Goal: Task Accomplishment & Management: Use online tool/utility

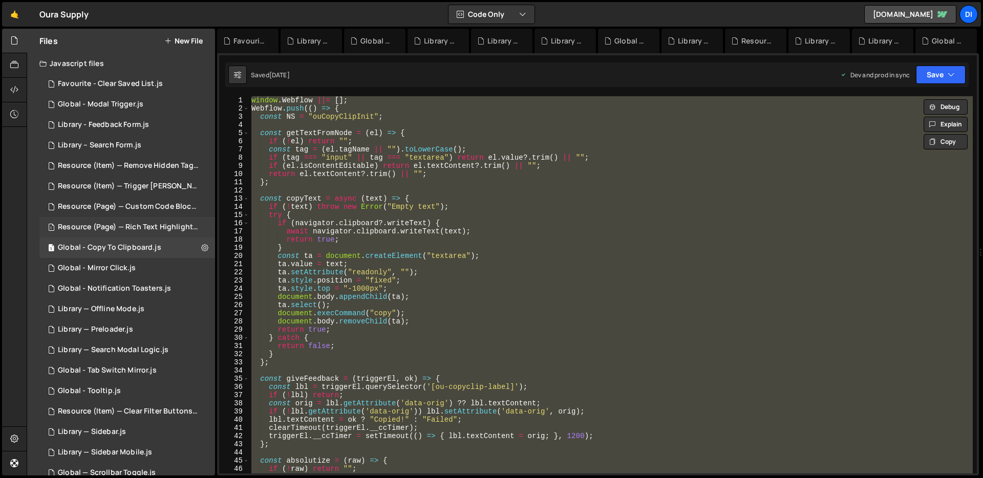
click at [134, 223] on div "Resource (Page) — Rich Text Highlight Pill.js" at bounding box center [128, 227] width 141 height 9
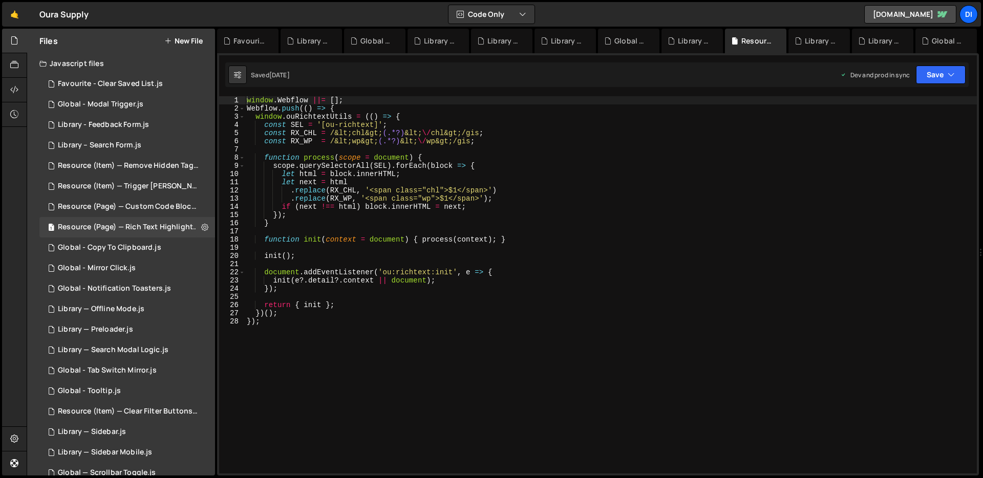
type textarea "let next = html"
click at [332, 182] on div "window . Webflow ||= [ ] ; Webflow . push (( ) => { window . ouRichtextUtils = …" at bounding box center [611, 293] width 732 height 394
click at [201, 227] on icon at bounding box center [204, 227] width 7 height 10
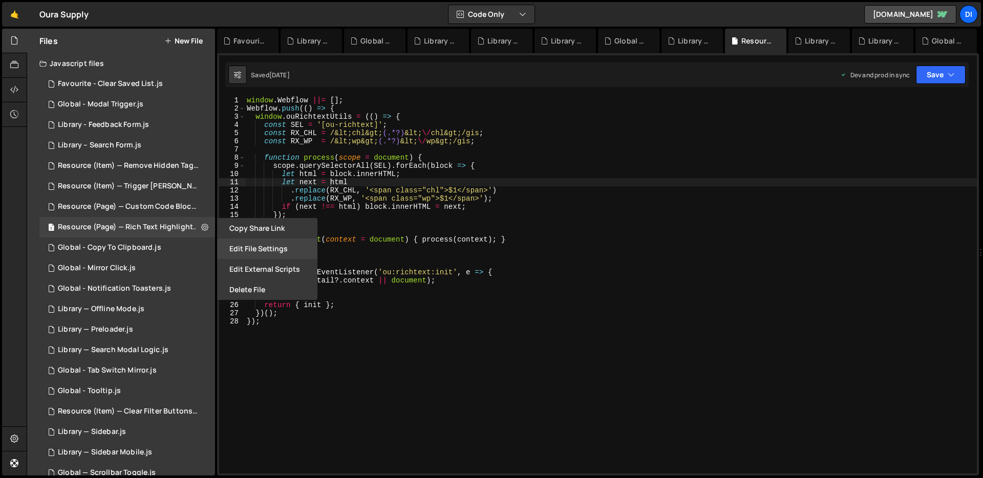
click at [237, 252] on button "Edit File Settings" at bounding box center [267, 249] width 100 height 20
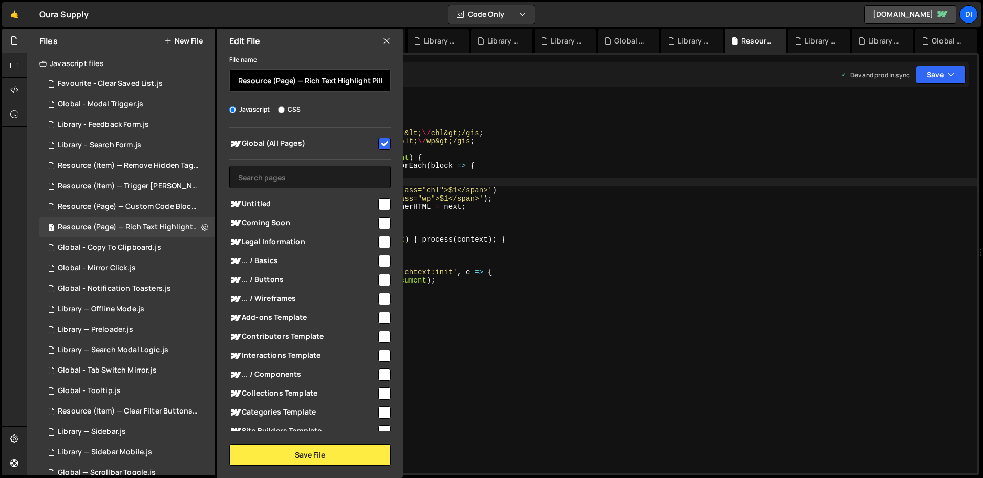
click at [377, 80] on input "Resource (Page) — Rich Text Highlight Pill" at bounding box center [309, 80] width 161 height 23
click at [383, 39] on icon at bounding box center [386, 40] width 8 height 11
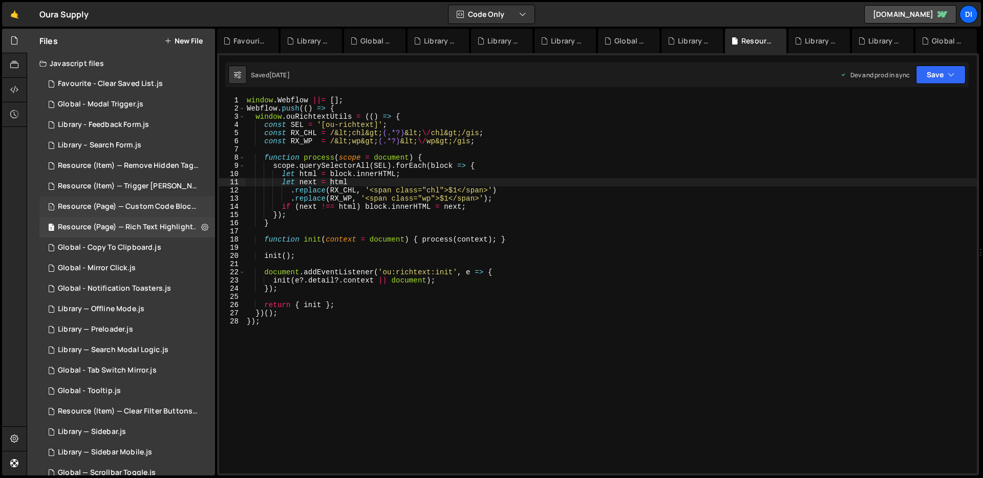
click at [137, 200] on div "1 Resource (Page) — Custom Code Block Setup.js 0" at bounding box center [128, 207] width 179 height 20
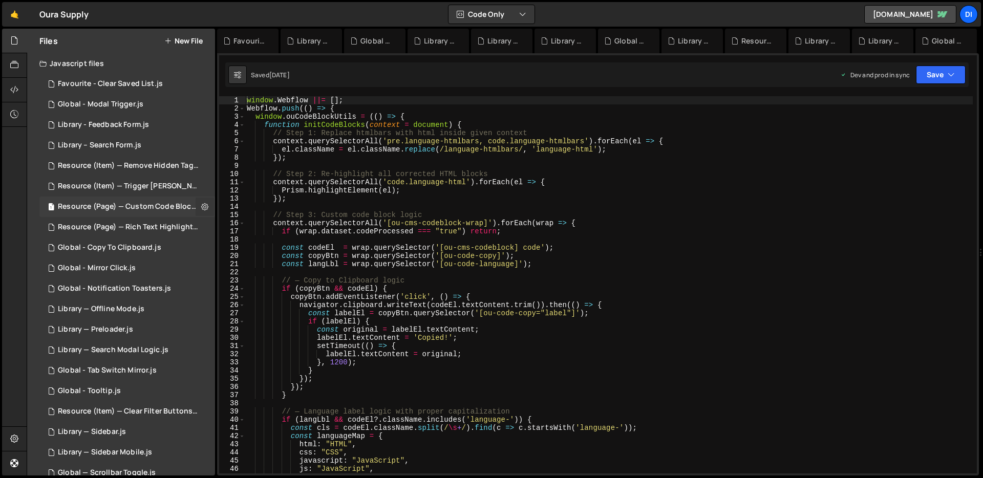
click at [201, 206] on icon at bounding box center [204, 207] width 7 height 10
type input "Resource (Page) — Custom Code Block Setup"
radio input "true"
checkbox input "true"
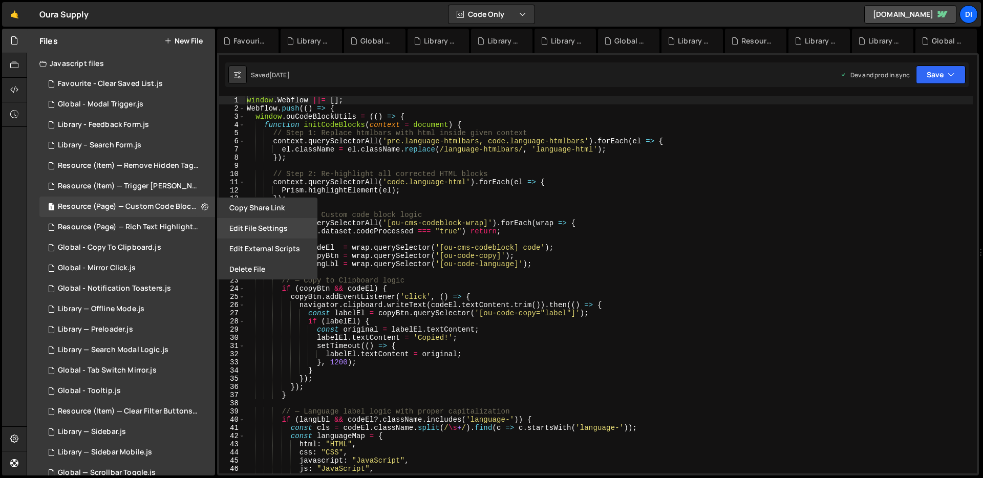
click at [249, 226] on button "Edit File Settings" at bounding box center [267, 228] width 100 height 20
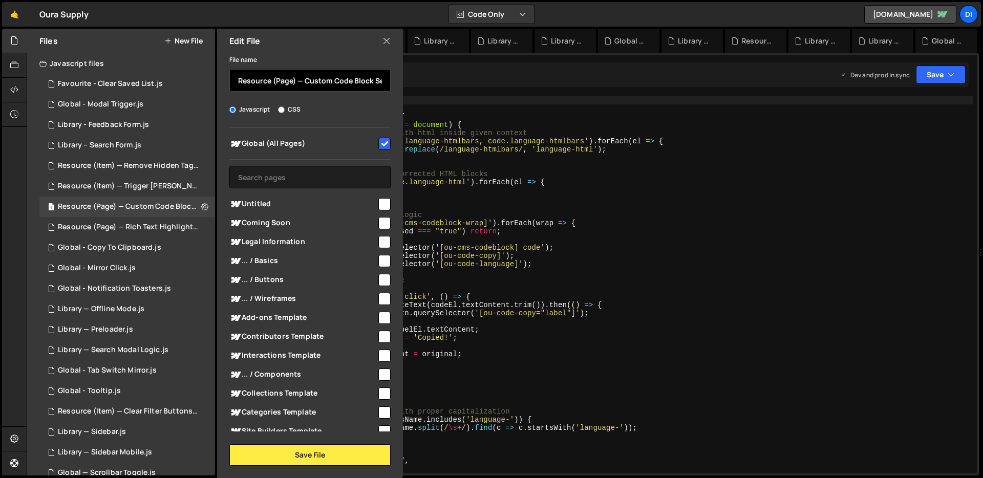
click at [351, 84] on input "Resource (Page) — Custom Code Block Setup" at bounding box center [309, 80] width 161 height 23
click at [383, 41] on icon at bounding box center [386, 40] width 8 height 11
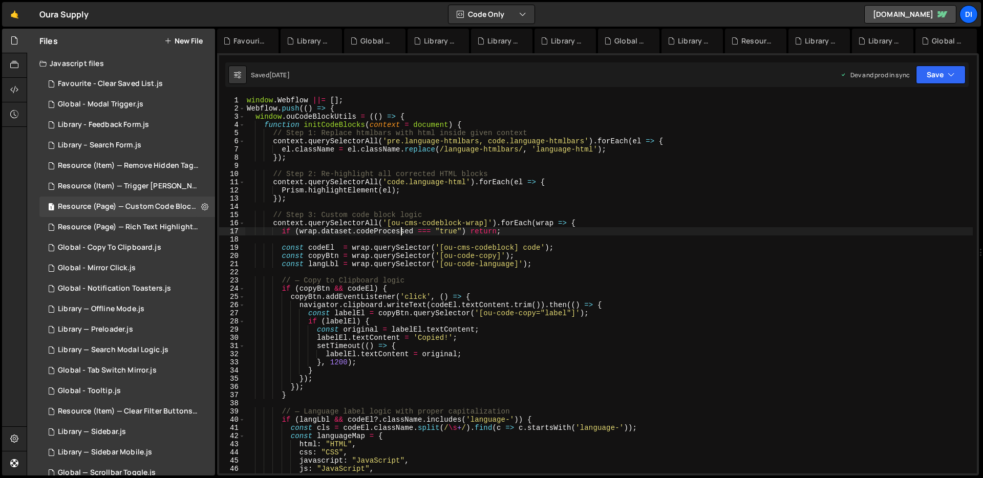
click at [399, 230] on div "window . Webflow ||= [ ] ; Webflow . push (( ) => { window . ouCodeBlockUtils =…" at bounding box center [609, 293] width 728 height 394
click at [532, 303] on div "window . Webflow ||= [ ] ; Webflow . push (( ) => { window . ouCodeBlockUtils =…" at bounding box center [609, 293] width 728 height 394
click at [475, 196] on div "window . Webflow ||= [ ] ; Webflow . push (( ) => { window . ouCodeBlockUtils =…" at bounding box center [609, 292] width 728 height 394
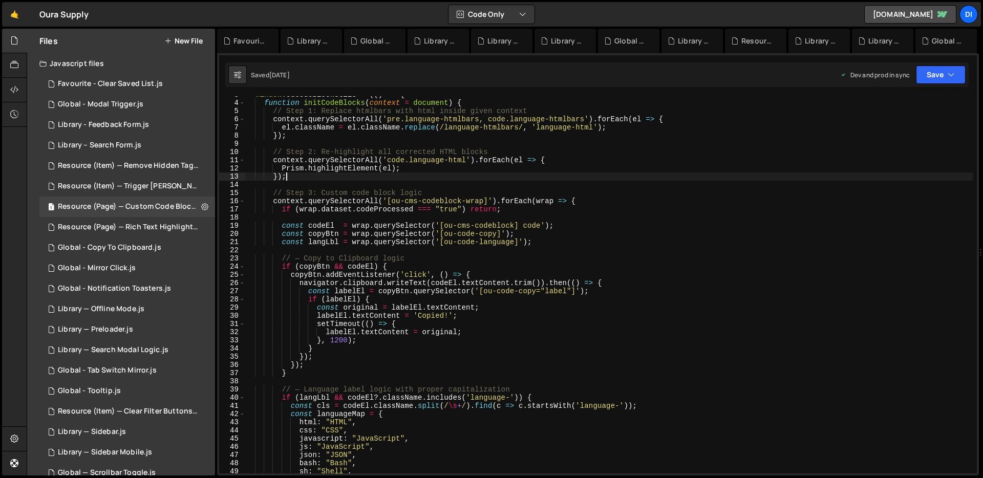
scroll to position [0, 0]
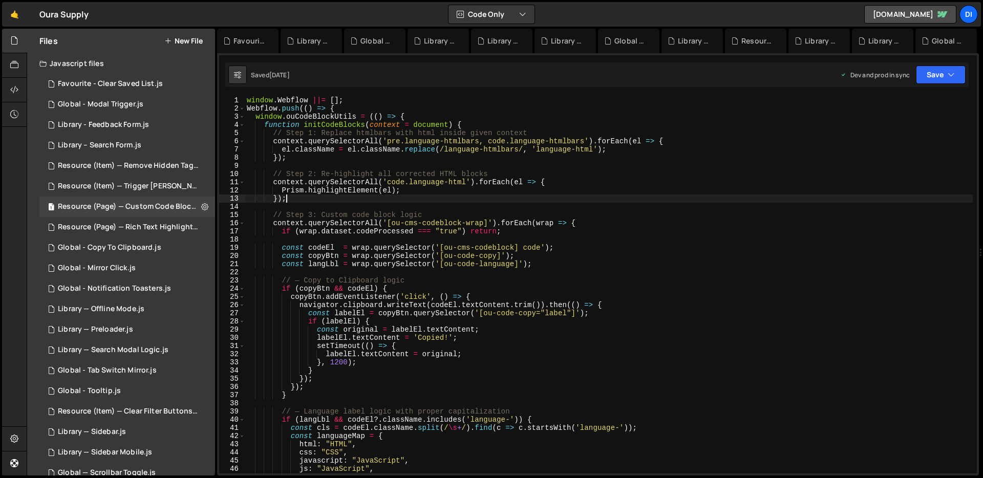
click at [475, 196] on div "window . Webflow ||= [ ] ; Webflow . push (( ) => { window . ouCodeBlockUtils =…" at bounding box center [609, 293] width 728 height 394
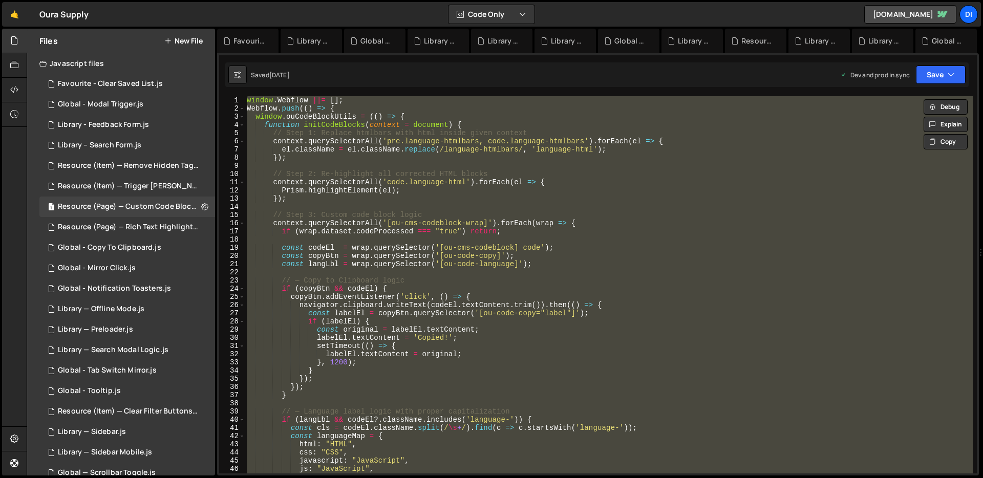
click at [474, 252] on div "window . Webflow ||= [ ] ; Webflow . push (( ) => { window . ouCodeBlockUtils =…" at bounding box center [609, 284] width 728 height 377
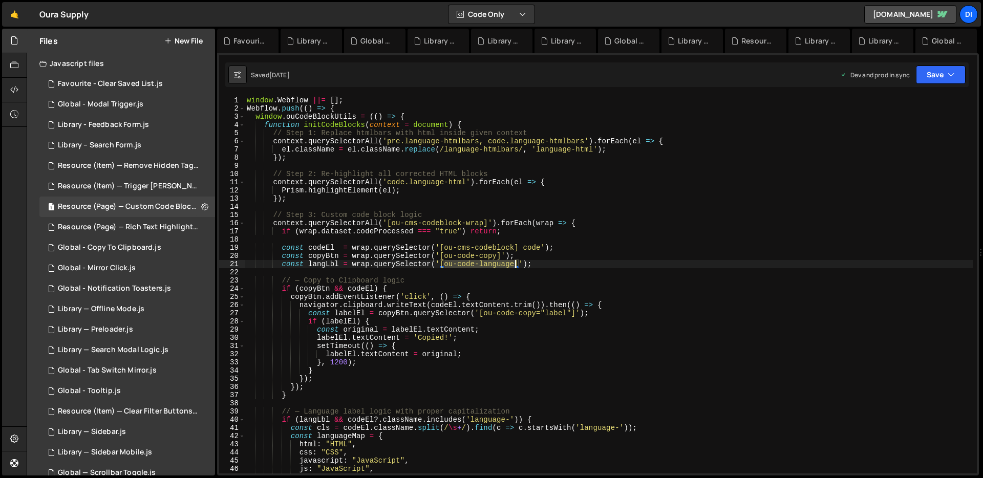
drag, startPoint x: 445, startPoint y: 263, endPoint x: 514, endPoint y: 267, distance: 69.7
click at [514, 267] on div "window . Webflow ||= [ ] ; Webflow . push (( ) => { window . ouCodeBlockUtils =…" at bounding box center [609, 293] width 728 height 394
type textarea "const langLbl = wrap.querySelector('[ou-code-language]');"
click at [201, 207] on icon at bounding box center [204, 207] width 7 height 10
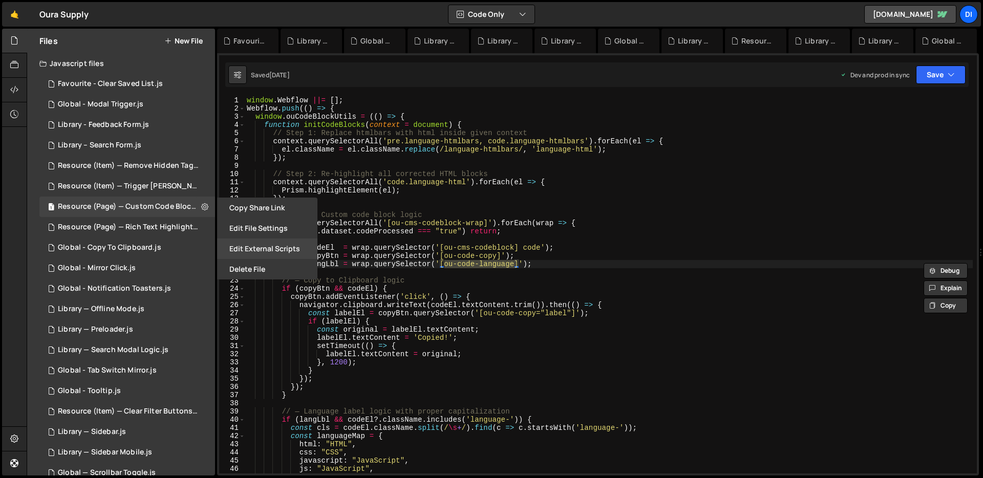
click at [275, 250] on button "Edit External Scripts" at bounding box center [267, 249] width 100 height 20
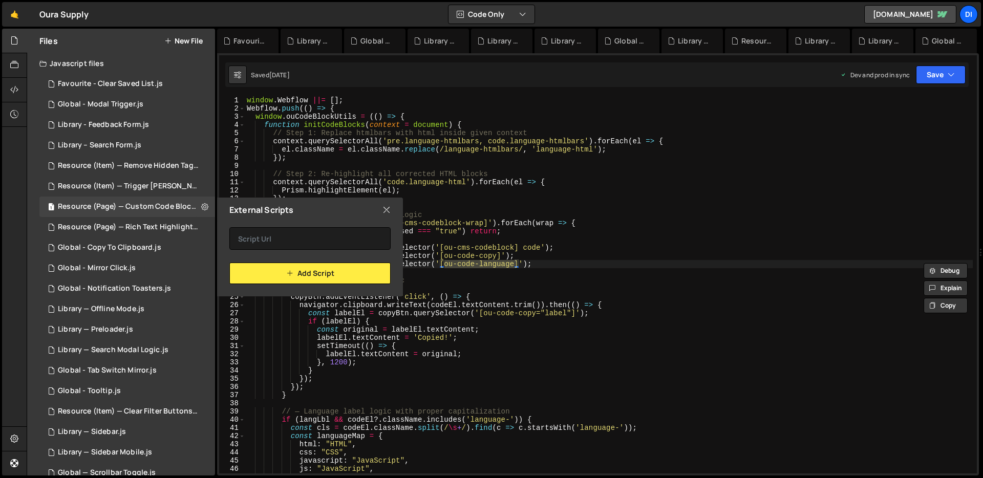
click at [382, 208] on icon at bounding box center [386, 209] width 8 height 11
checkbox input "false"
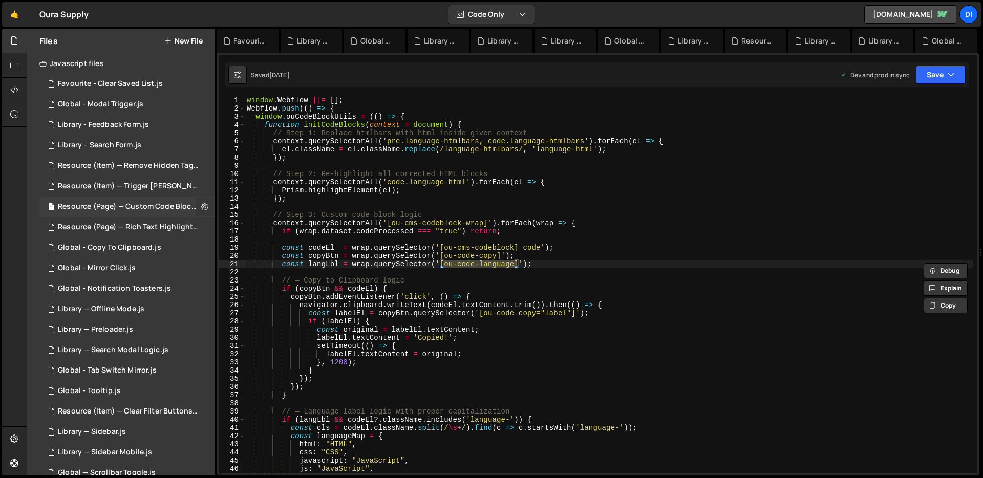
click at [205, 204] on button at bounding box center [205, 207] width 18 height 18
type input "Resource (Page) — Custom Code Block Setup"
radio input "true"
checkbox input "true"
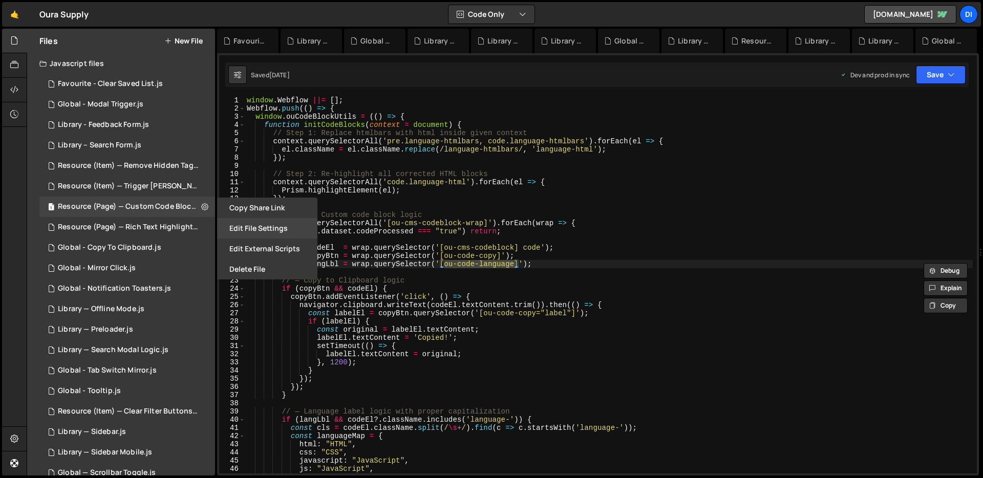
click at [228, 223] on button "Edit File Settings" at bounding box center [267, 228] width 100 height 20
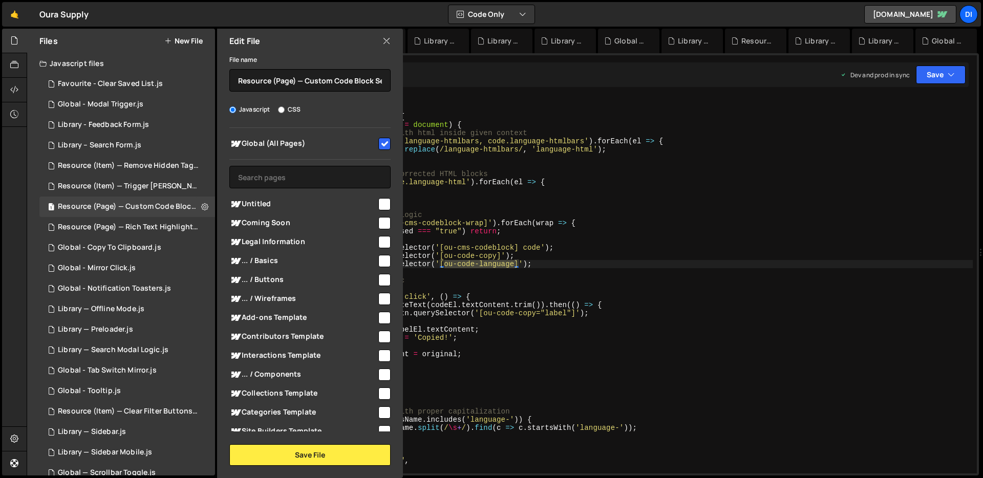
click at [389, 41] on icon at bounding box center [386, 40] width 8 height 11
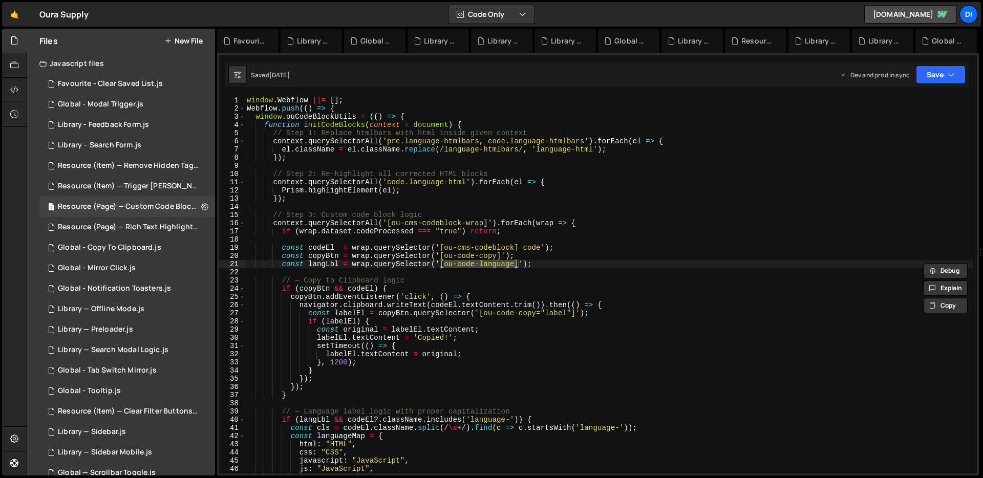
click at [442, 263] on div "window . Webflow ||= [ ] ; Webflow . push (( ) => { window . ouCodeBlockUtils =…" at bounding box center [609, 293] width 728 height 394
drag, startPoint x: 444, startPoint y: 255, endPoint x: 496, endPoint y: 252, distance: 52.8
click at [496, 252] on div "window . Webflow ||= [ ] ; Webflow . push (( ) => { window . ouCodeBlockUtils =…" at bounding box center [609, 293] width 728 height 394
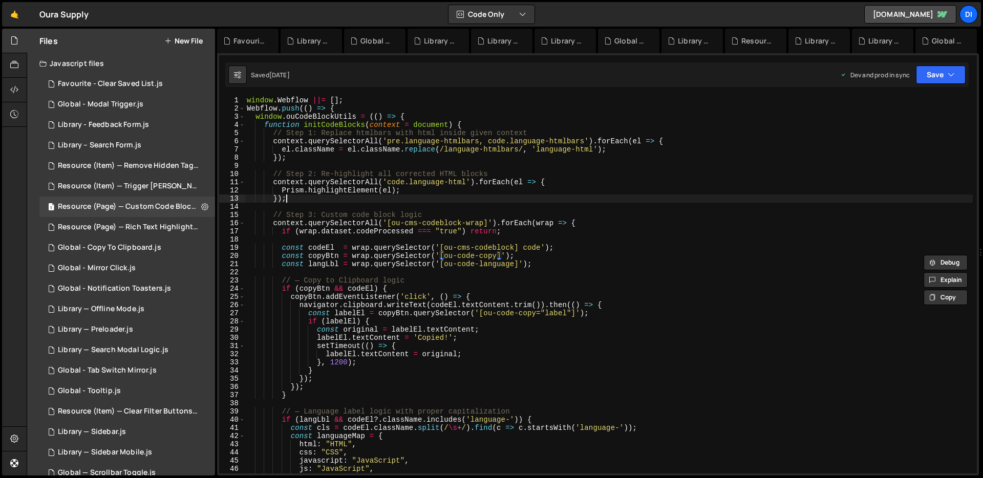
click at [406, 194] on div "window . Webflow ||= [ ] ; Webflow . push (( ) => { window . ouCodeBlockUtils =…" at bounding box center [609, 293] width 728 height 394
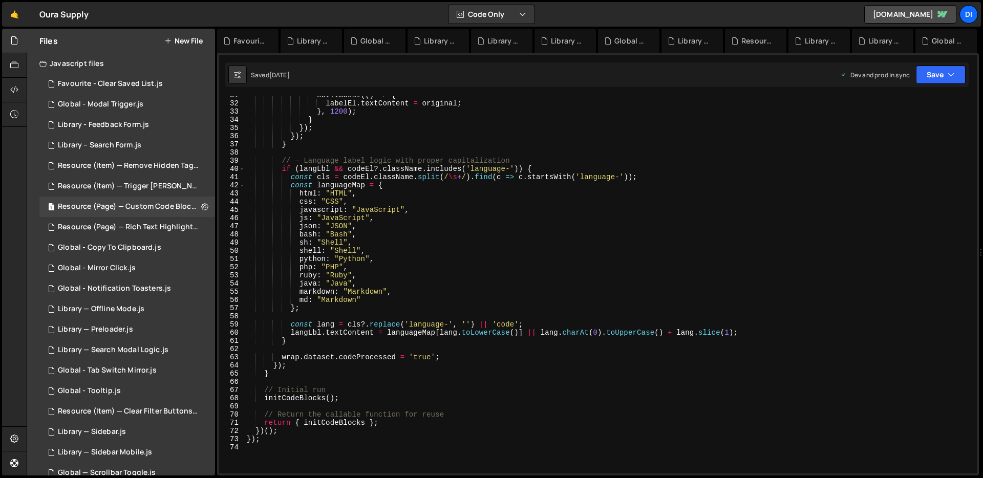
scroll to position [261, 0]
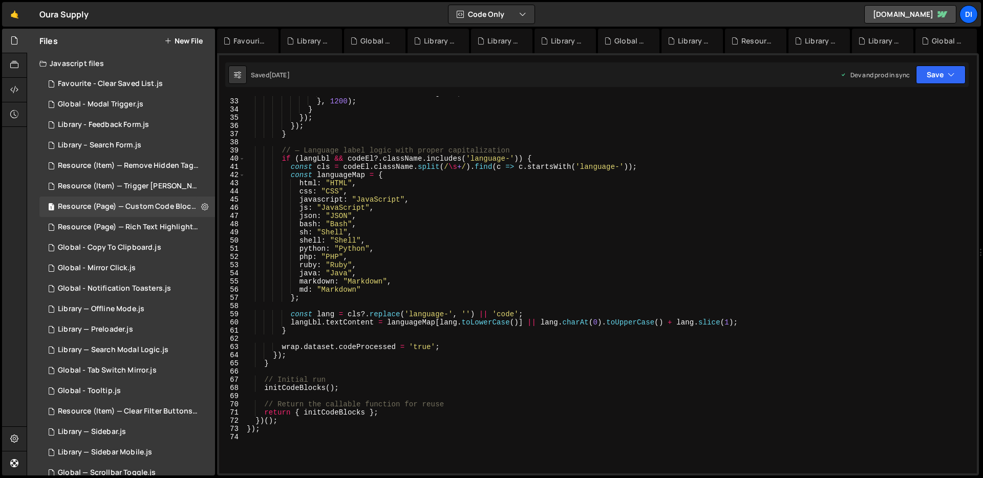
click at [406, 194] on div "labelEl . textContent = original ; } , 1200 ) ; } }) ; }) ; } // — Language lab…" at bounding box center [609, 286] width 728 height 394
click at [434, 232] on div "labelEl . textContent = original ; } , 1200 ) ; } }) ; }) ; } // — Language lab…" at bounding box center [609, 286] width 728 height 394
type textarea "});"
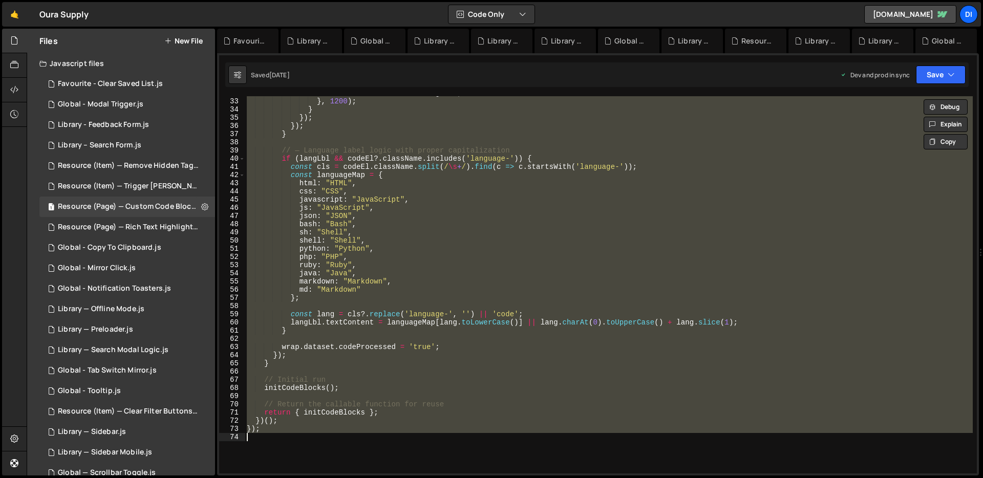
paste textarea
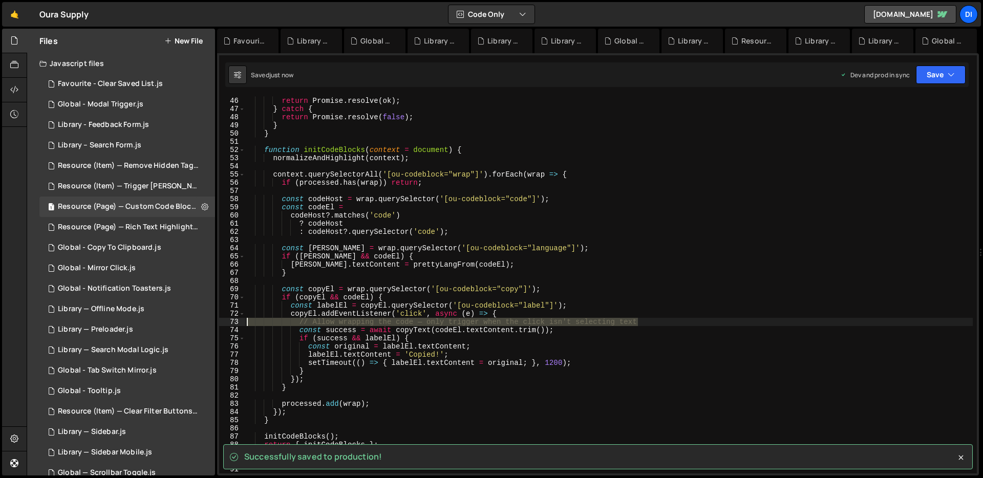
drag, startPoint x: 670, startPoint y: 322, endPoint x: 246, endPoint y: 322, distance: 424.3
click at [246, 322] on div "document . body . removeChild ( ta ) ; return Promise . resolve ( ok ) ; } catc…" at bounding box center [609, 286] width 728 height 394
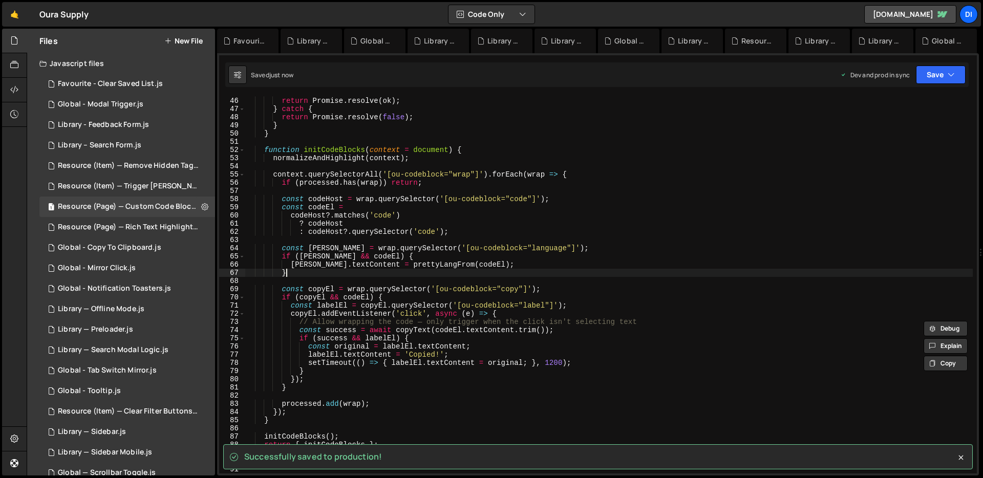
click at [375, 273] on div "document . body . removeChild ( ta ) ; return Promise . resolve ( ok ) ; } catc…" at bounding box center [609, 286] width 728 height 394
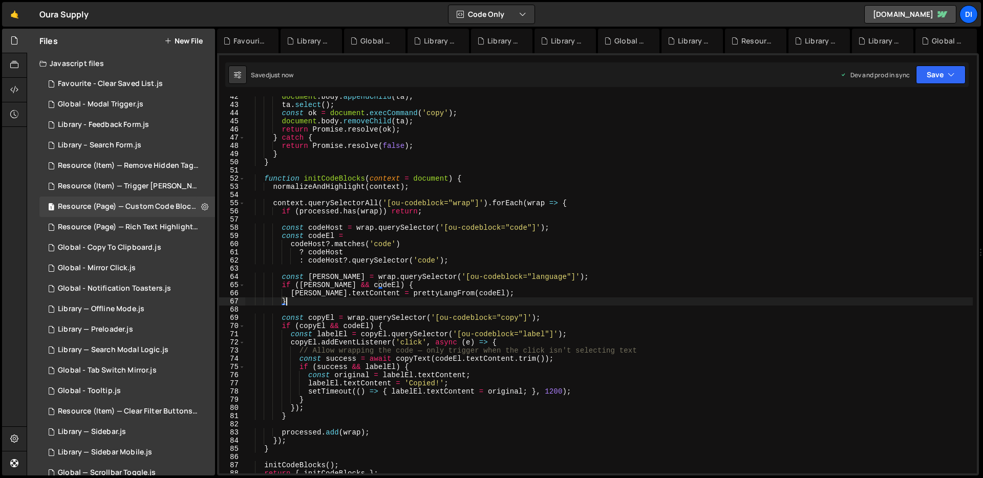
scroll to position [391, 0]
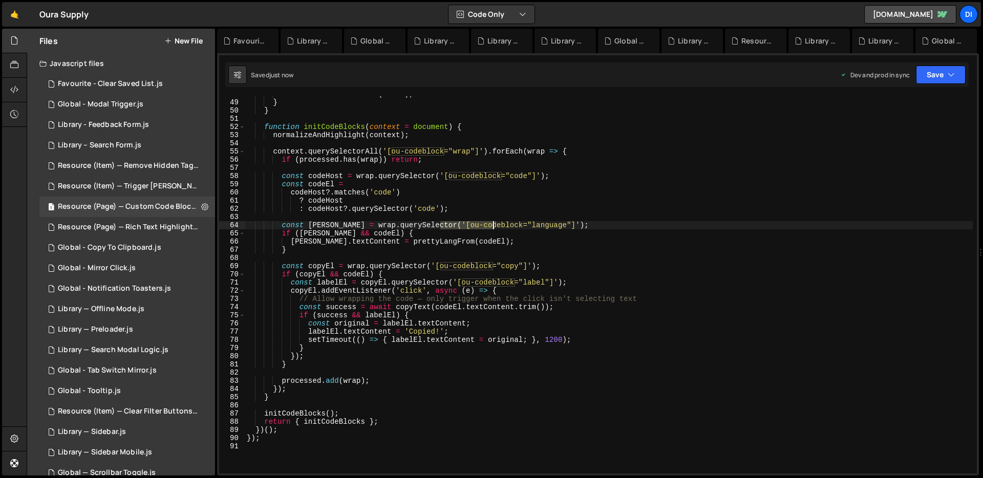
drag, startPoint x: 442, startPoint y: 223, endPoint x: 493, endPoint y: 223, distance: 51.2
click at [493, 223] on div "return Promise . resolve ( false ) ; } } function initCodeBlocks ( context = do…" at bounding box center [609, 287] width 728 height 394
click at [408, 368] on div "return Promise . resolve ( false ) ; } } function initCodeBlocks ( context = do…" at bounding box center [609, 287] width 728 height 394
type textarea "});"
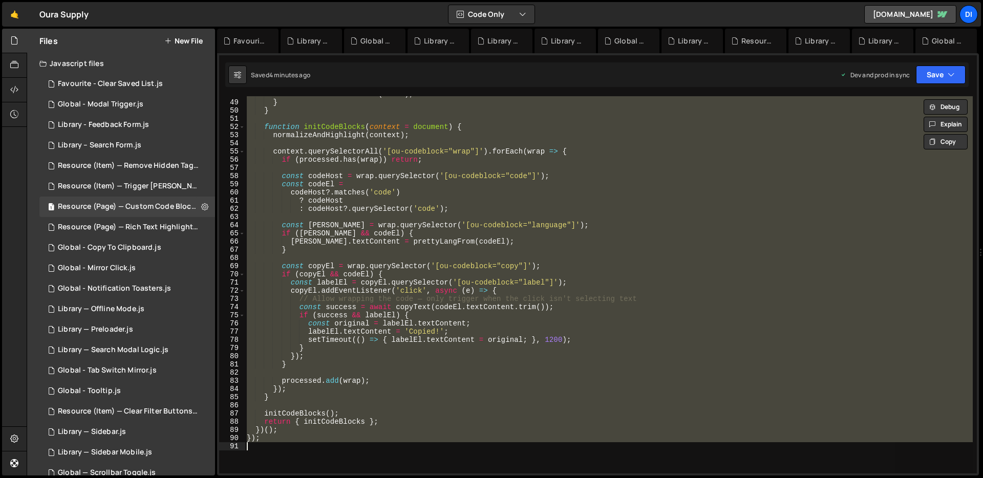
click at [313, 143] on div "return Promise . resolve ( false ) ; } } function initCodeBlocks ( context = do…" at bounding box center [609, 284] width 728 height 377
click at [401, 266] on div "return Promise . resolve ( false ) ; } } function initCodeBlocks ( context = do…" at bounding box center [609, 284] width 728 height 377
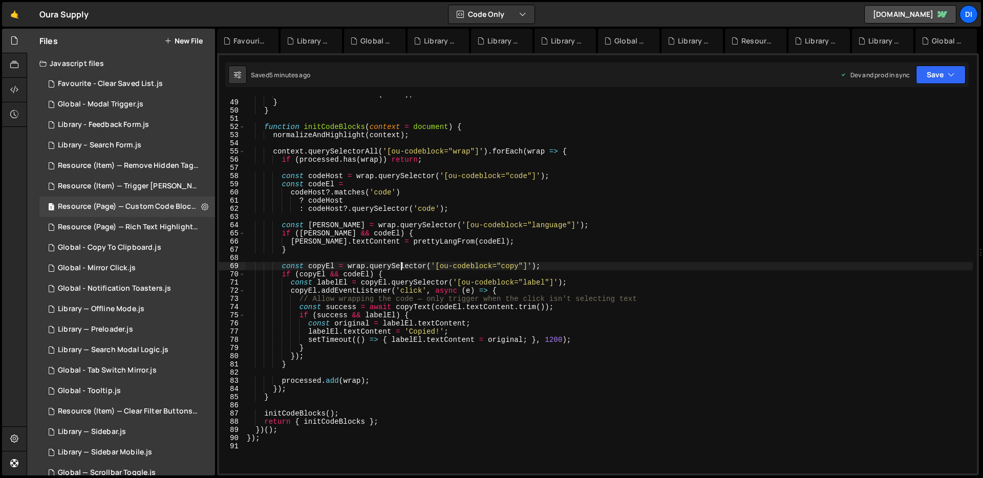
type textarea "});"
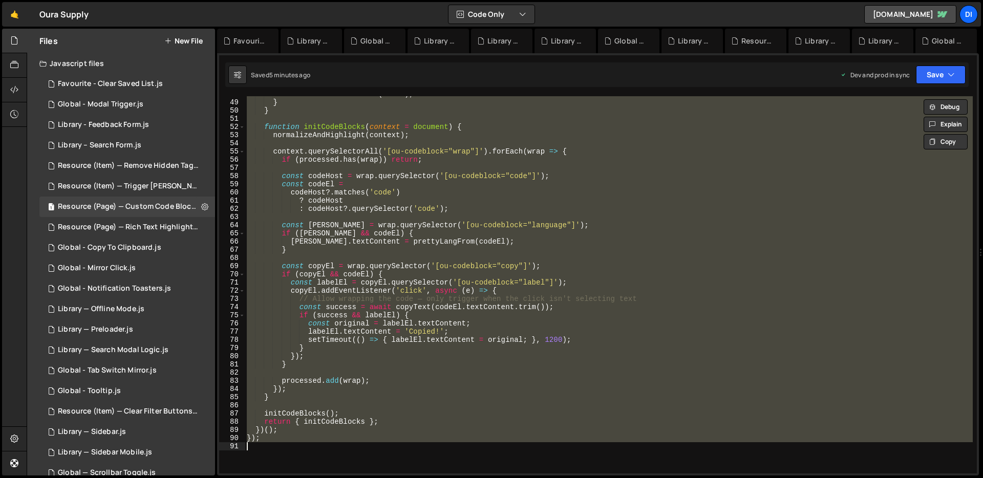
paste textarea
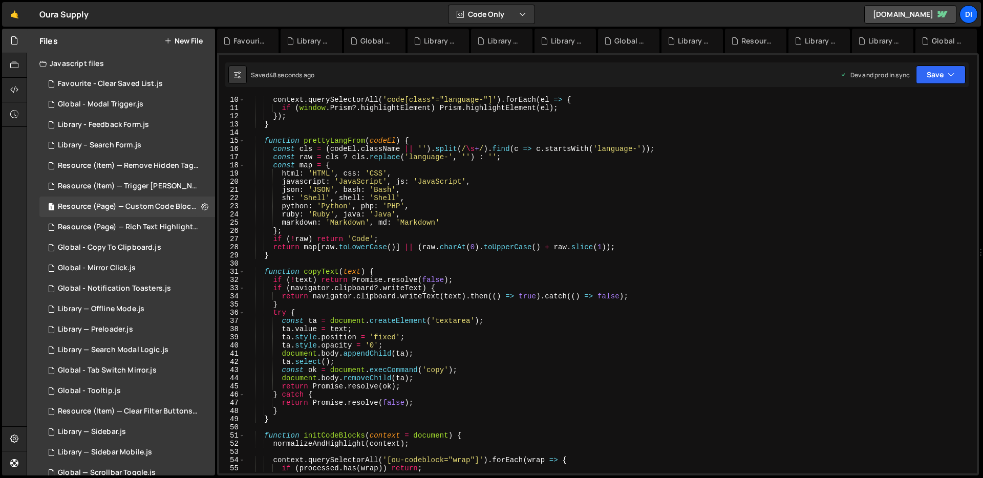
scroll to position [0, 0]
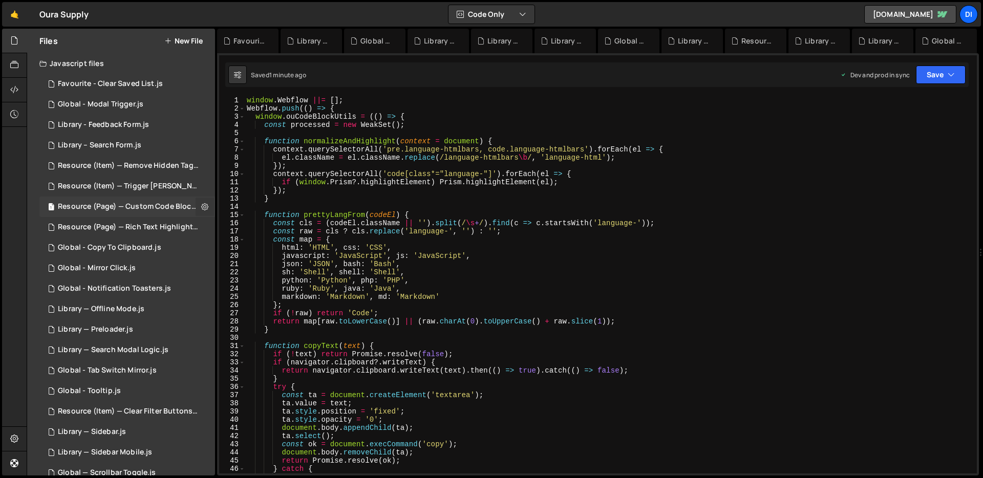
click at [203, 203] on icon at bounding box center [204, 207] width 7 height 10
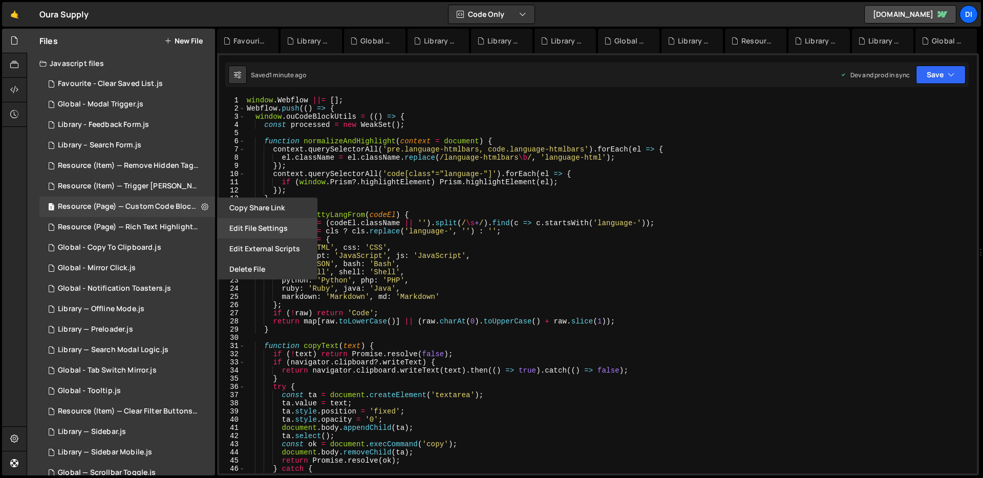
click at [260, 233] on button "Edit File Settings" at bounding box center [267, 228] width 100 height 20
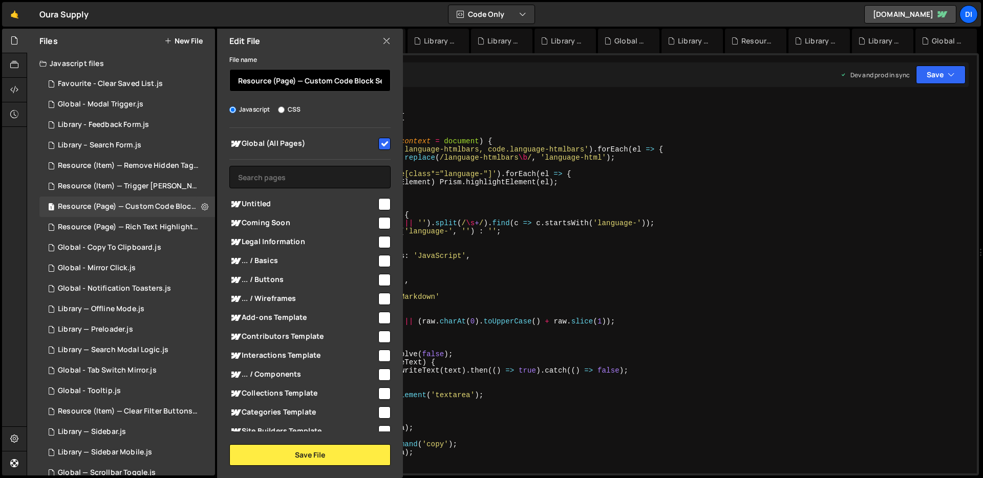
drag, startPoint x: 295, startPoint y: 79, endPoint x: 242, endPoint y: 72, distance: 54.2
click at [242, 72] on input "Resource (Page) — Custom Code Block Setup" at bounding box center [309, 80] width 161 height 23
type input "Global — Custom Code Block Setup"
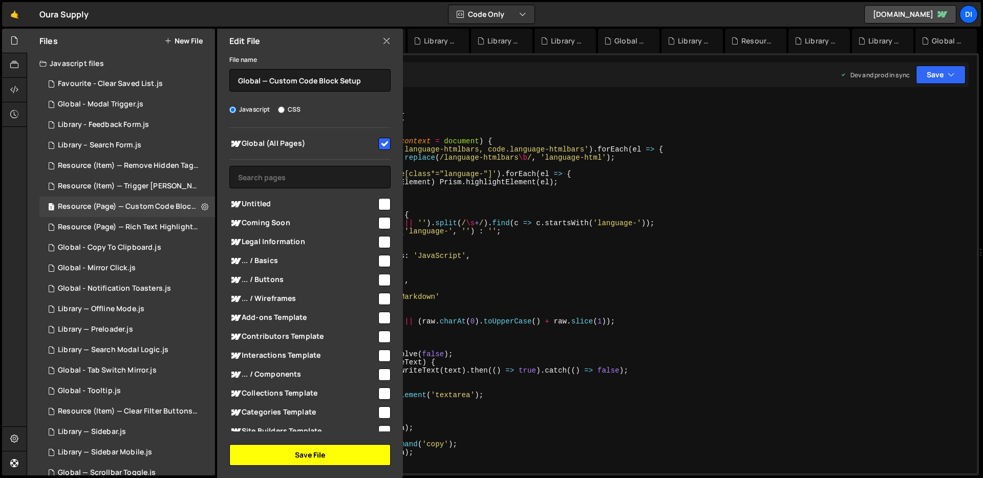
click at [285, 452] on button "Save File" at bounding box center [309, 454] width 161 height 21
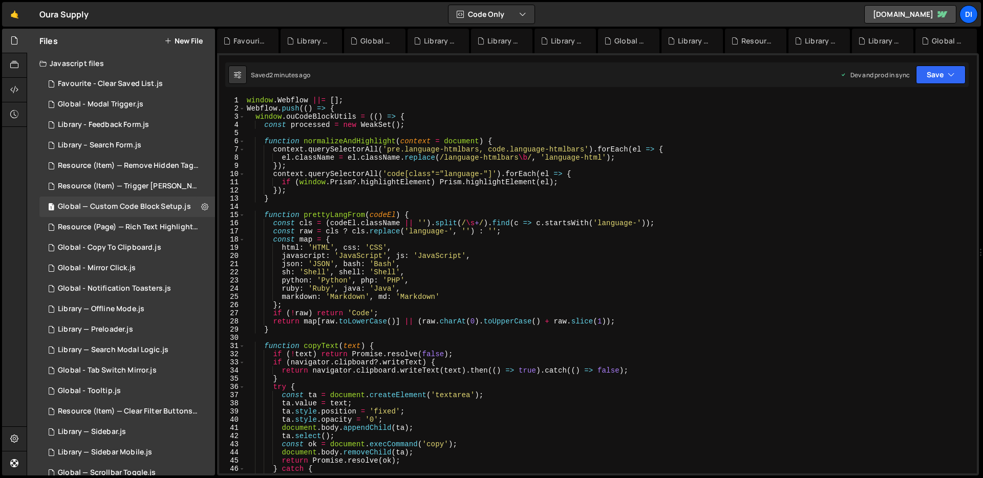
type textarea "javascript: 'JavaScript', js: 'JavaScript',"
click at [468, 256] on div "window . Webflow ||= [ ] ; Webflow . push (( ) => { window . ouCodeBlockUtils =…" at bounding box center [609, 293] width 728 height 394
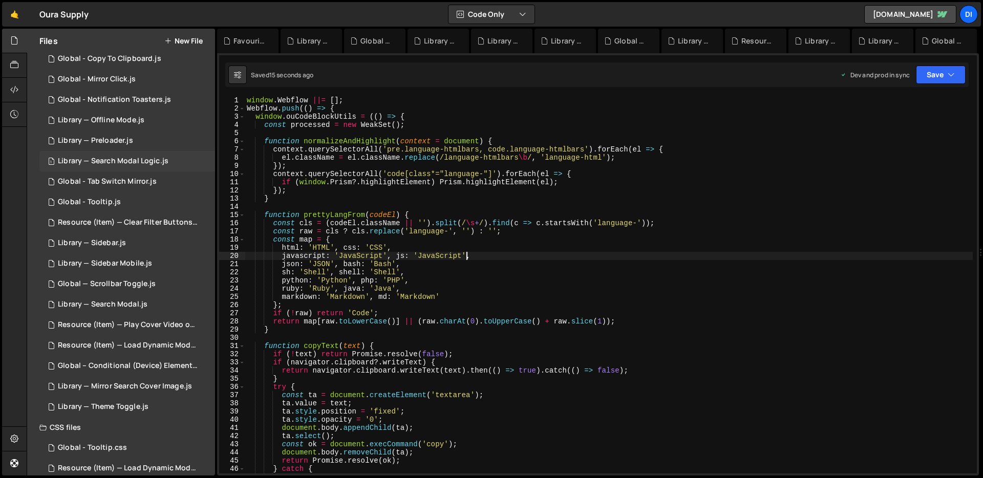
scroll to position [202, 0]
